Goal: Task Accomplishment & Management: Complete application form

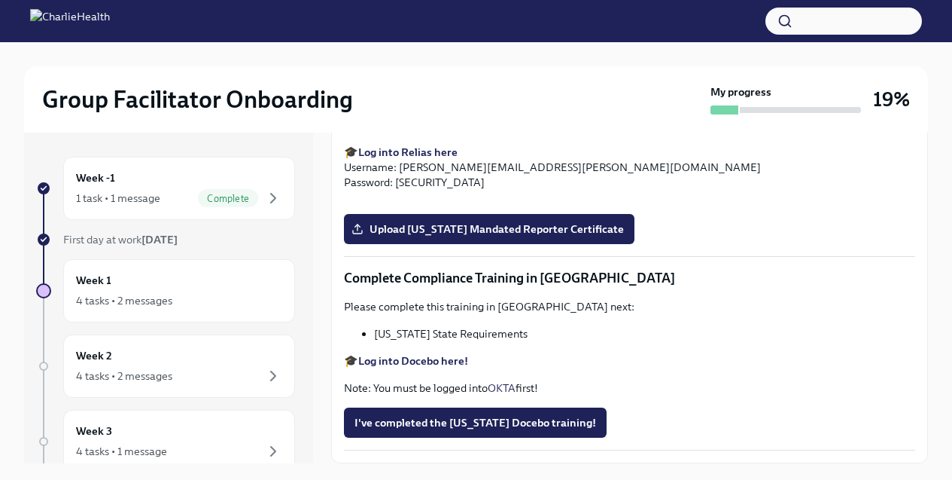
scroll to position [3002, 0]
click at [396, 244] on label "Upload [US_STATE] Mandated Reporter Certificate" at bounding box center [489, 229] width 291 height 30
click at [0, 0] on input "Upload [US_STATE] Mandated Reporter Certificate" at bounding box center [0, 0] width 0 height 0
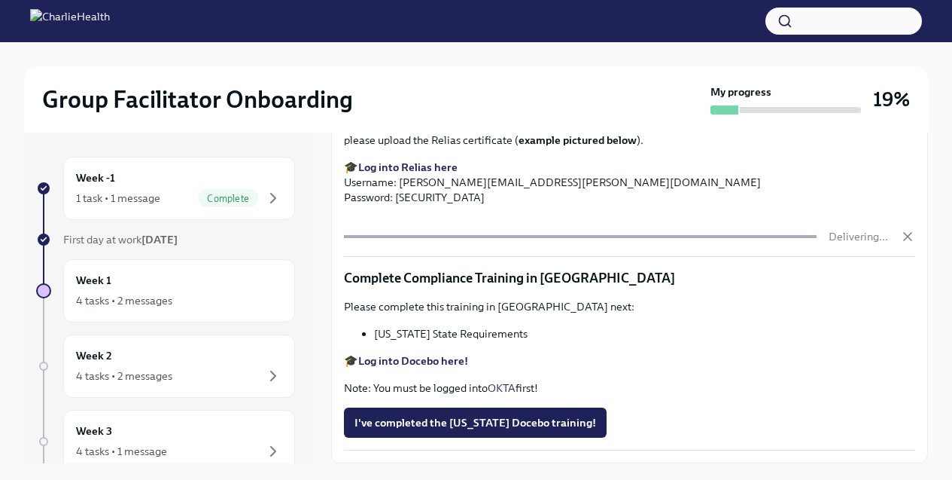
scroll to position [26, 0]
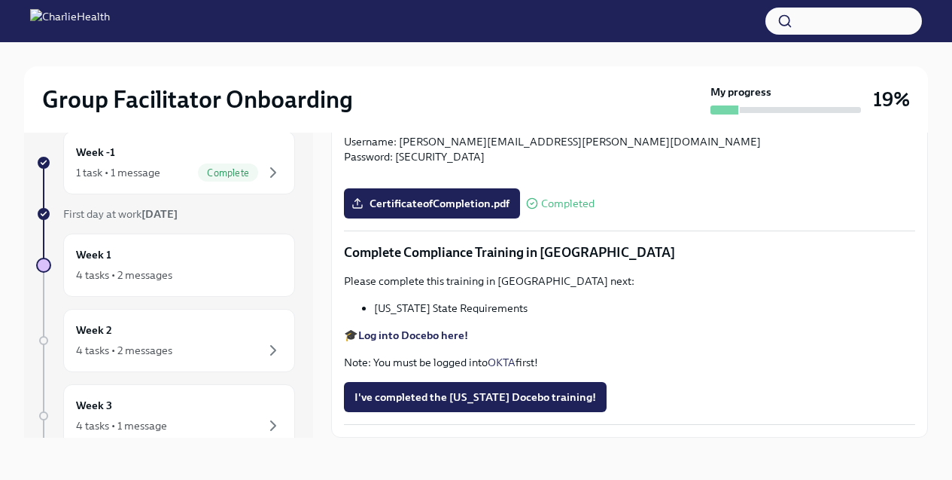
click at [395, 342] on strong "Log into Docebo here!" at bounding box center [413, 335] width 110 height 14
click at [427, 392] on span "I've completed the [US_STATE] Docebo training!" at bounding box center [476, 396] width 242 height 15
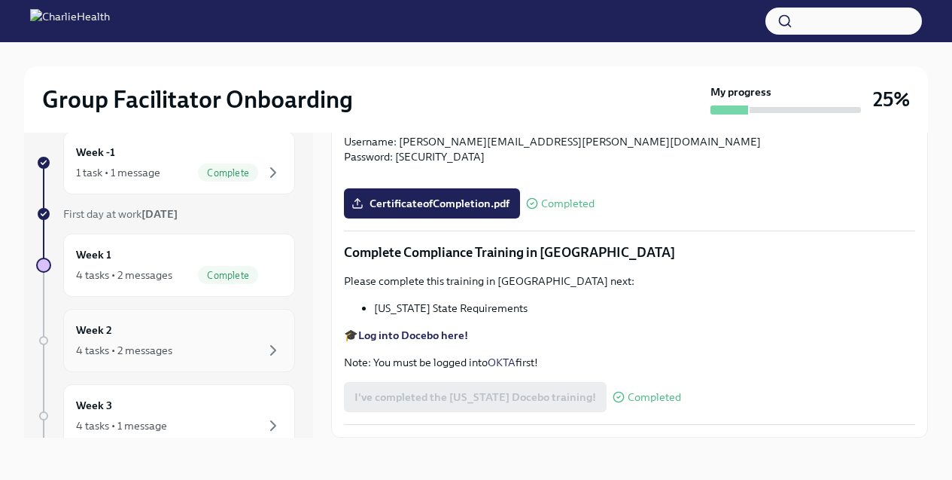
click at [187, 348] on div "4 tasks • 2 messages" at bounding box center [179, 350] width 206 height 18
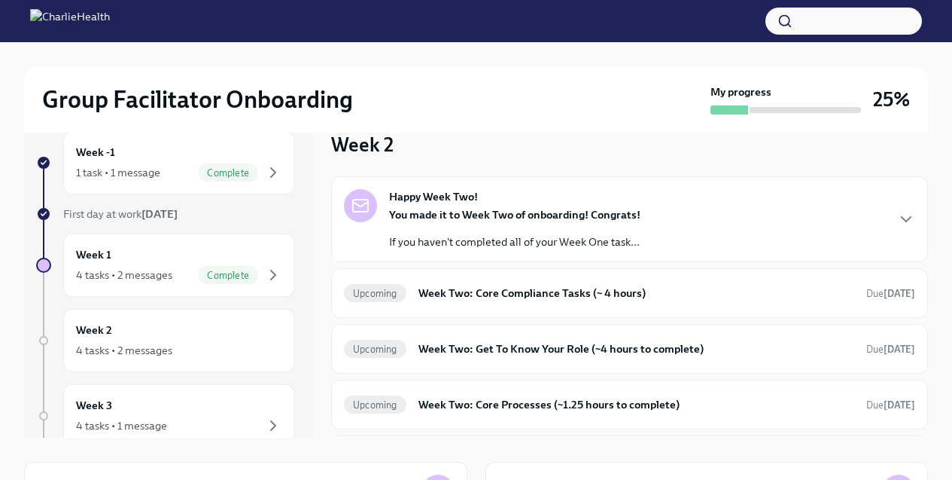
scroll to position [13, 0]
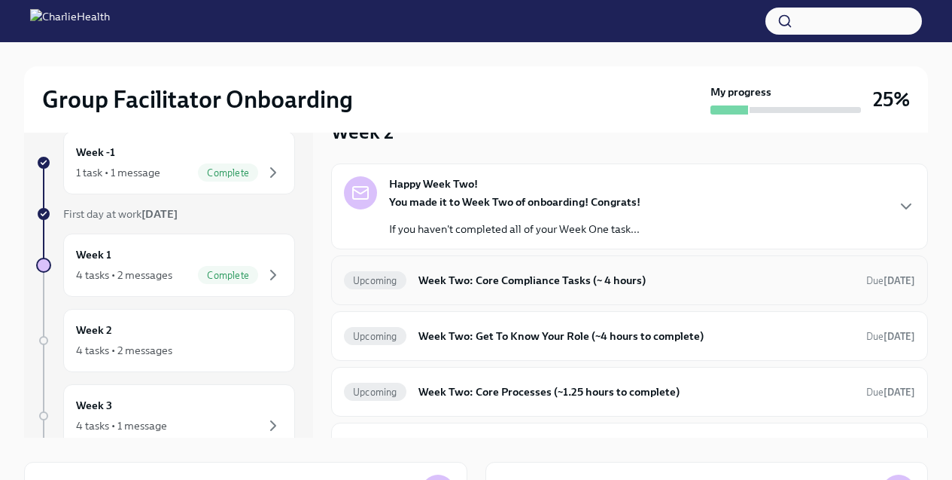
click at [441, 282] on h6 "Week Two: Core Compliance Tasks (~ 4 hours)" at bounding box center [637, 280] width 436 height 17
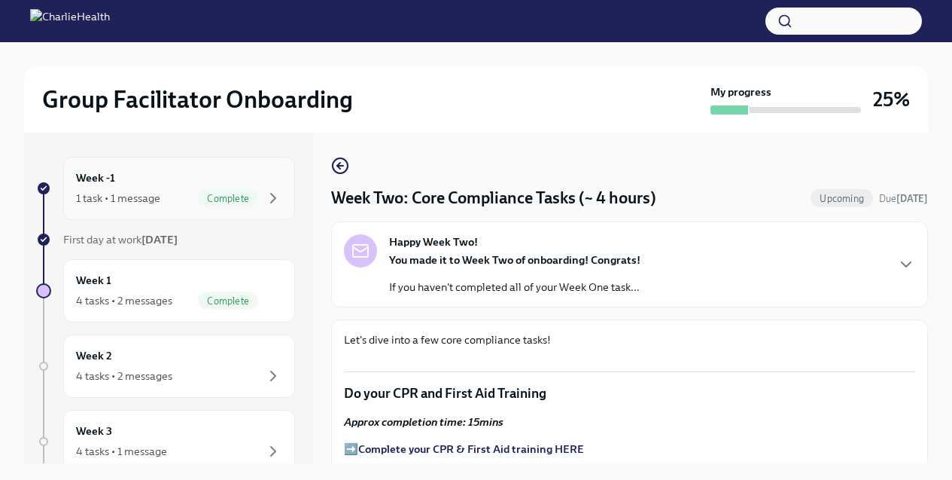
click at [120, 203] on div "1 task • 1 message" at bounding box center [118, 197] width 84 height 15
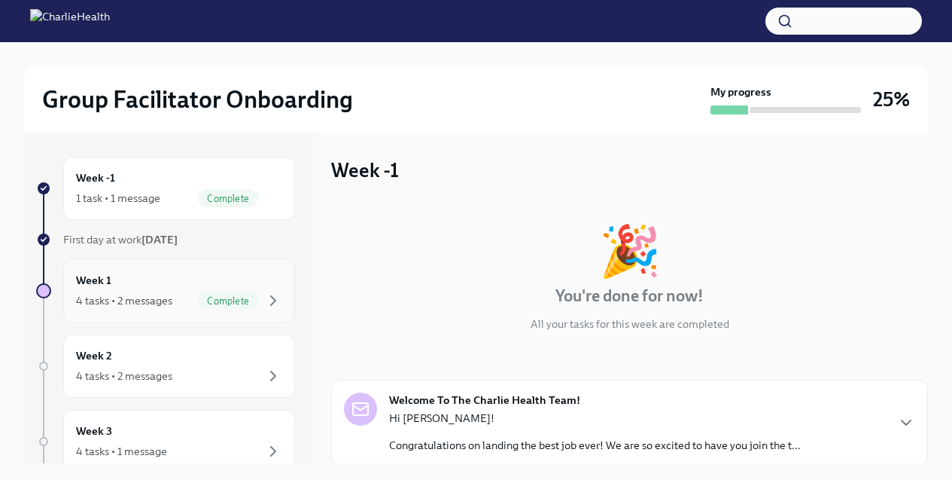
click at [166, 277] on div "Week 1 4 tasks • 2 messages Complete" at bounding box center [179, 291] width 206 height 38
